Goal: Information Seeking & Learning: Understand process/instructions

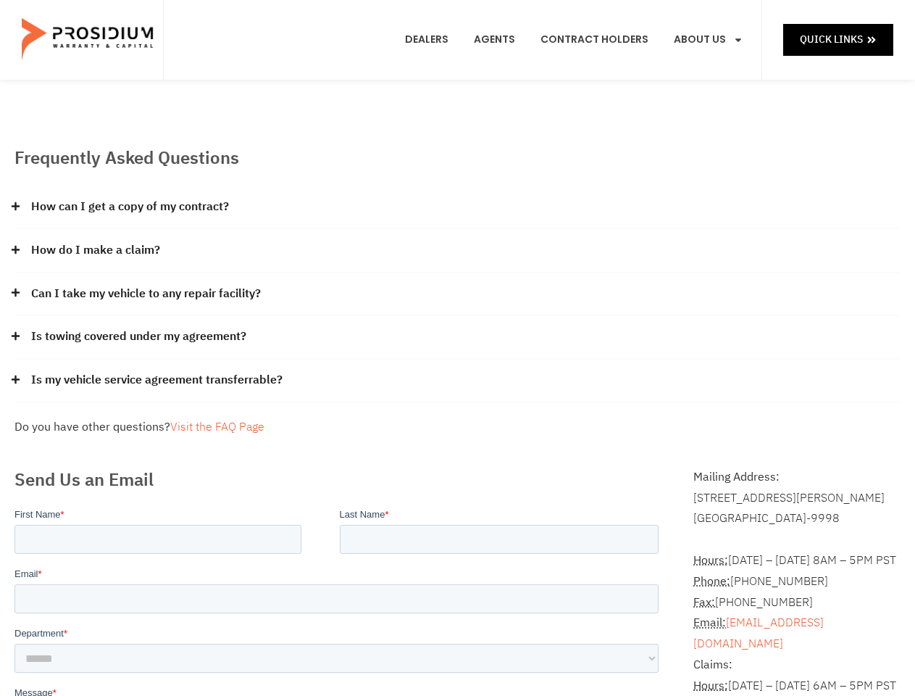
click at [457, 348] on div "Is towing covered under my agreement?" at bounding box center [457, 336] width 886 height 43
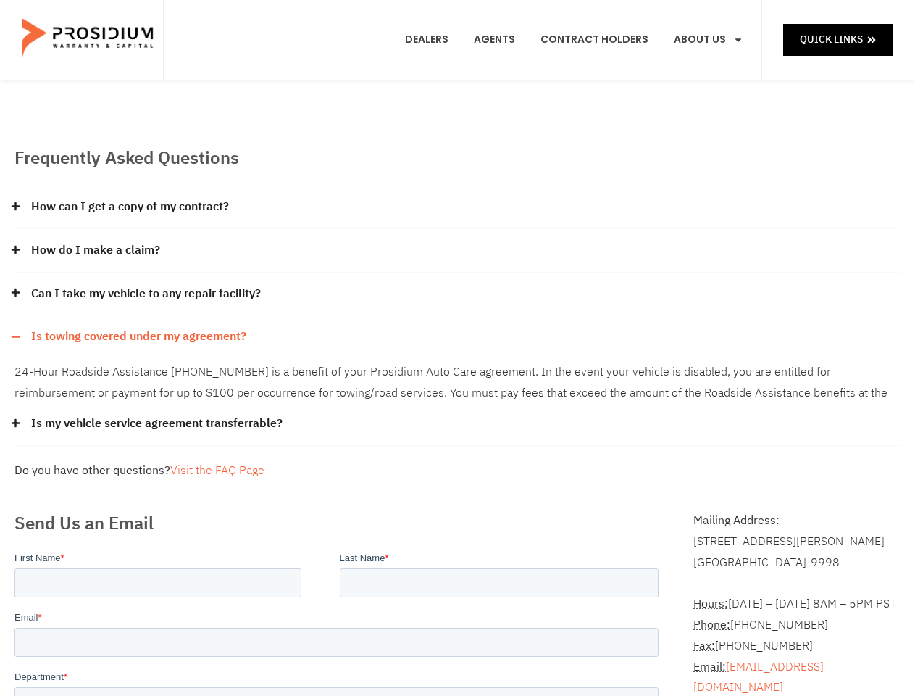
click at [457, 207] on div "How can I get a copy of my contract?" at bounding box center [457, 206] width 886 height 43
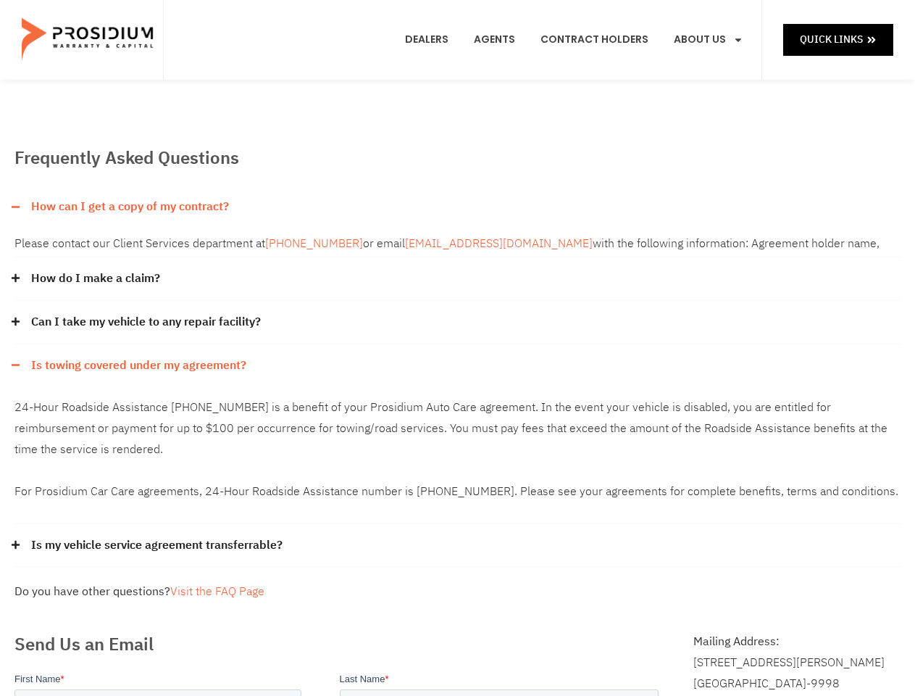
click at [129, 206] on link "How can I get a copy of my contract?" at bounding box center [130, 206] width 198 height 21
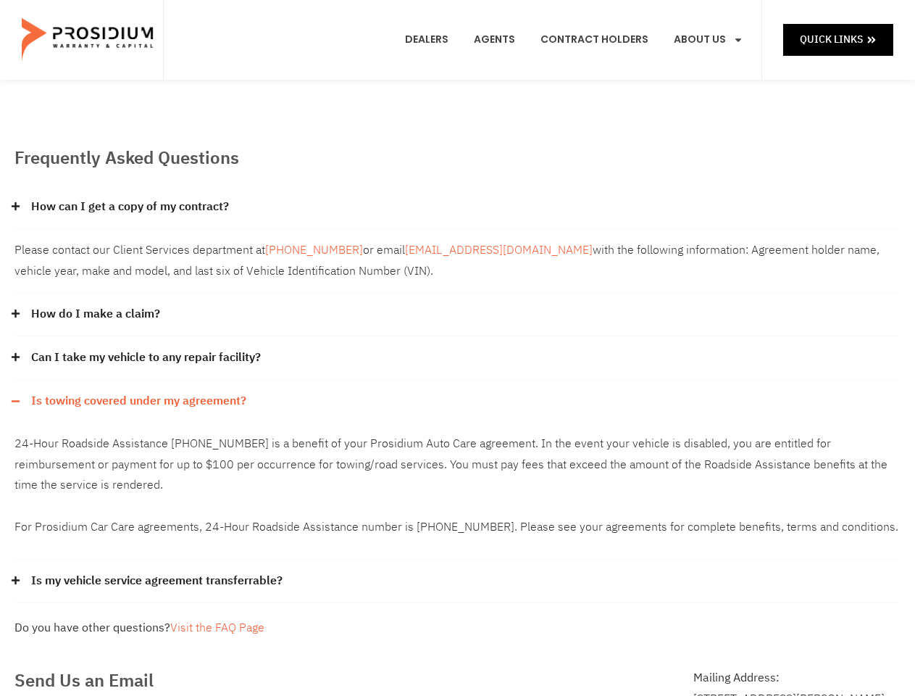
click at [457, 251] on link "[EMAIL_ADDRESS][DOMAIN_NAME]" at bounding box center [499, 249] width 188 height 17
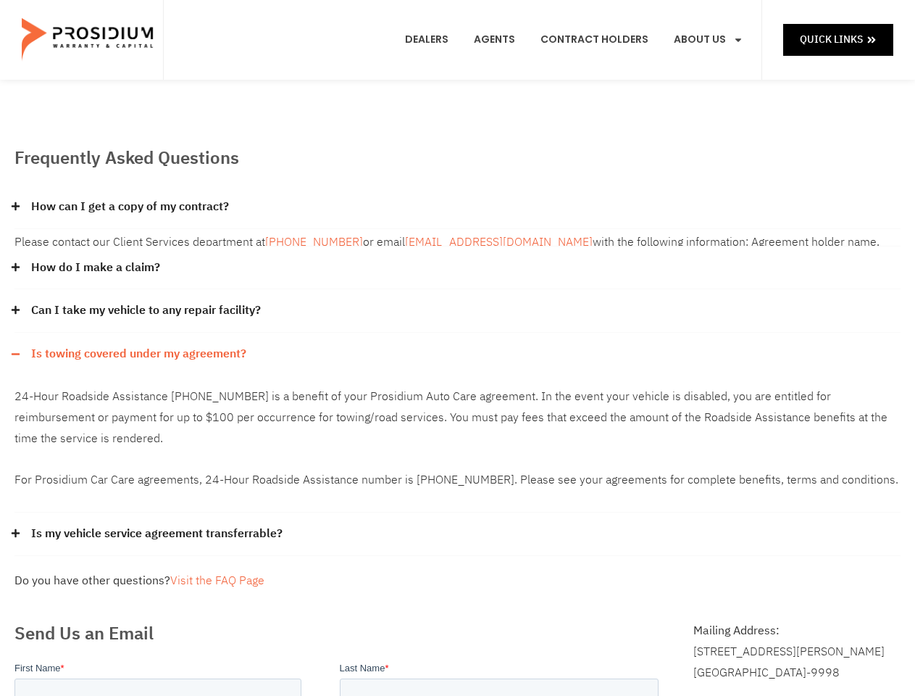
click at [95, 250] on div "How do I make a claim?" at bounding box center [457, 267] width 886 height 43
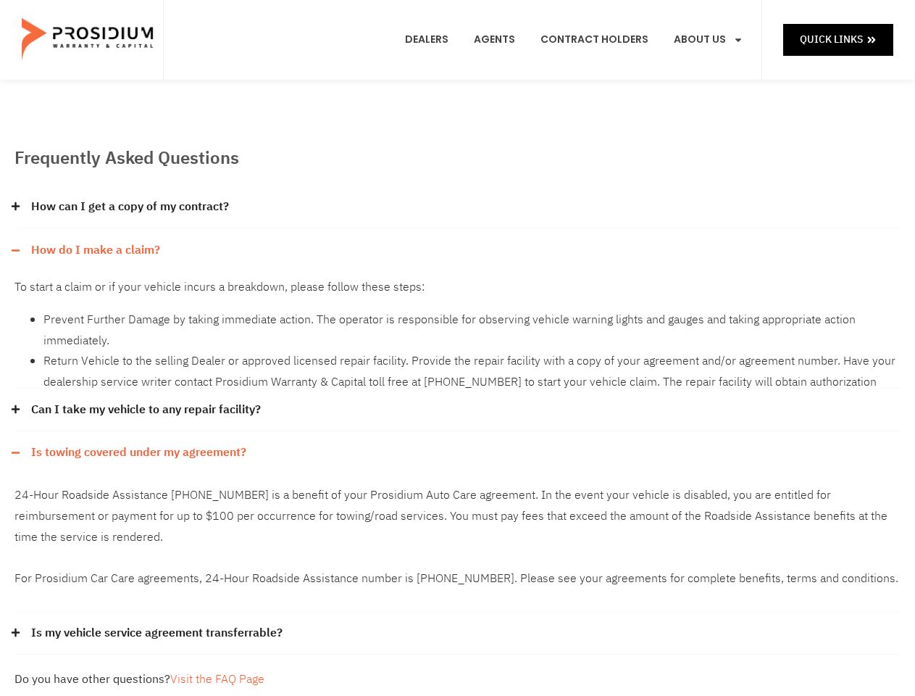
click at [457, 294] on p "To start a claim or if your vehicle incurs a breakdown, please follow these ste…" at bounding box center [457, 287] width 886 height 21
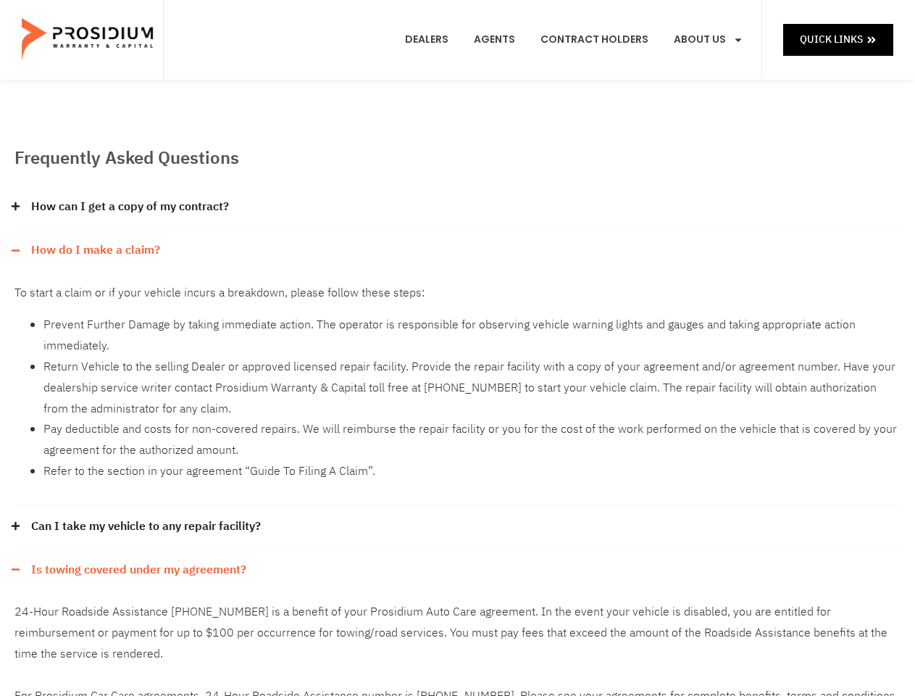
click at [146, 293] on p "To start a claim or if your vehicle incurs a breakdown, please follow these ste…" at bounding box center [457, 293] width 886 height 21
click at [457, 337] on li "Prevent Further Damage by taking immediate action. The operator is responsible …" at bounding box center [471, 335] width 857 height 42
click at [138, 336] on li "Prevent Further Damage by taking immediate action. The operator is responsible …" at bounding box center [471, 335] width 857 height 42
click at [457, 380] on li "Return Vehicle to the selling Dealer or approved licensed repair facility. Prov…" at bounding box center [471, 387] width 857 height 62
